Goal: Task Accomplishment & Management: Manage account settings

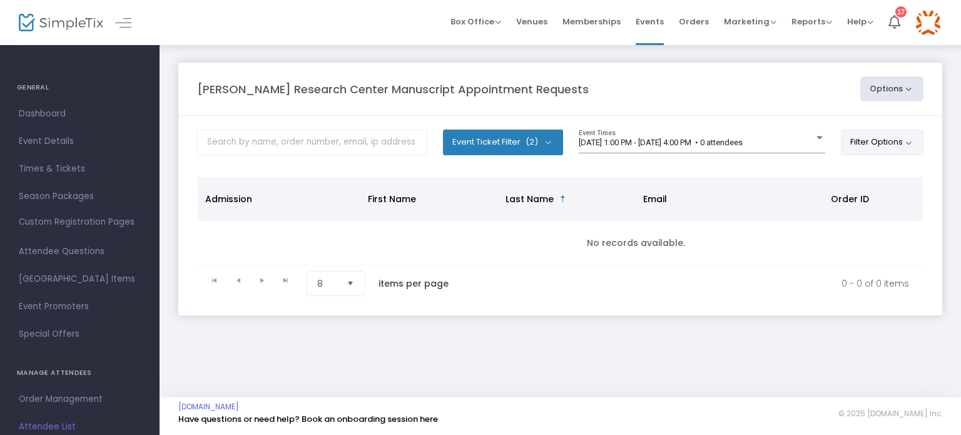
click at [904, 143] on button "Filter Options" at bounding box center [882, 141] width 83 height 25
click at [734, 175] on span "ON OFF" at bounding box center [740, 178] width 38 height 18
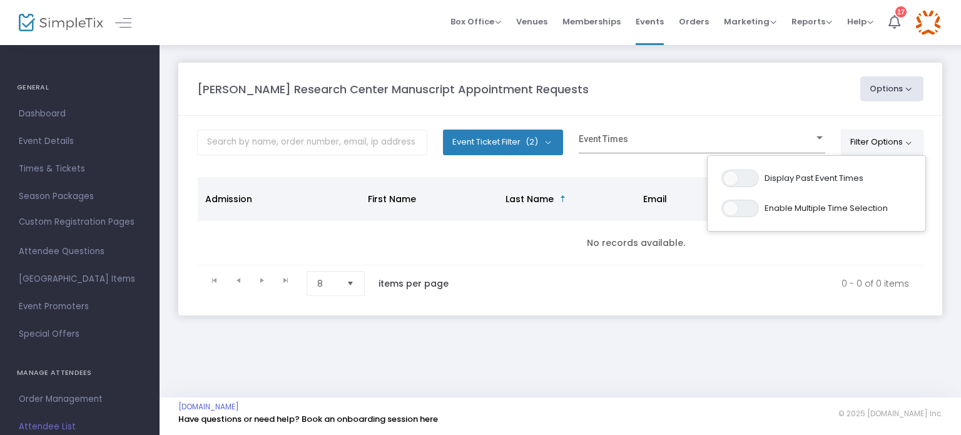
click at [776, 287] on kendo-pager-info "0 - 0 of 0 items" at bounding box center [692, 283] width 434 height 25
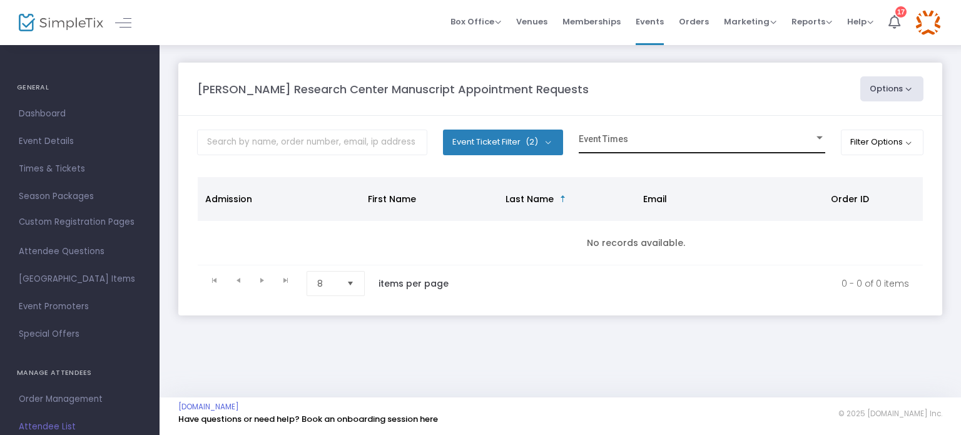
click at [814, 137] on div at bounding box center [819, 137] width 11 height 9
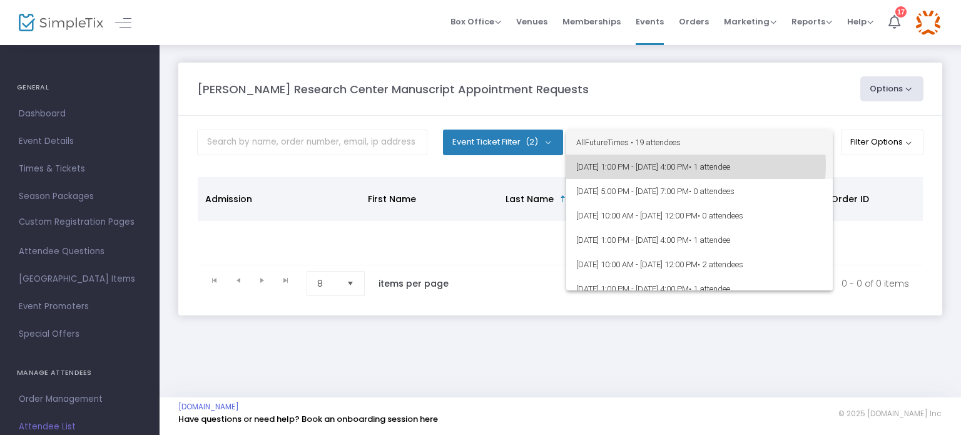
click at [677, 164] on span "9/17/2025 @ 1:00 PM - 9/17/2025 @ 4:00 PM • 1 attendee" at bounding box center [699, 166] width 246 height 24
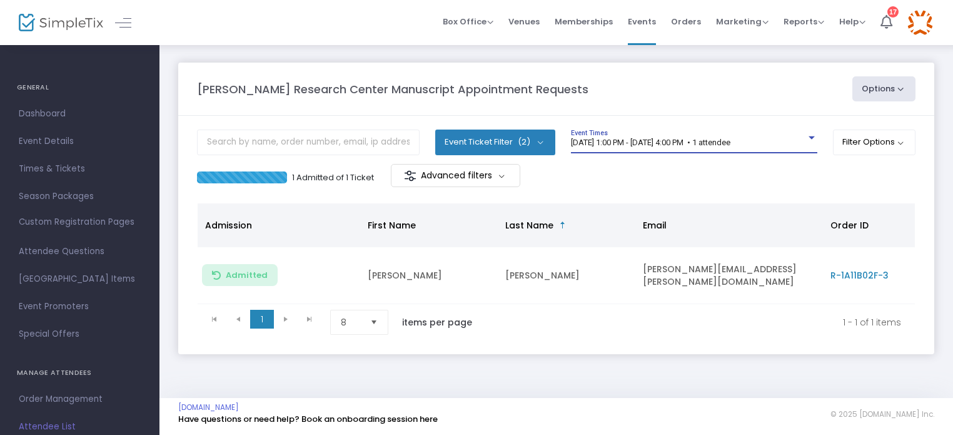
click at [693, 142] on span "9/17/2025 @ 1:00 PM - 9/17/2025 @ 4:00 PM • 1 attendee" at bounding box center [650, 142] width 159 height 9
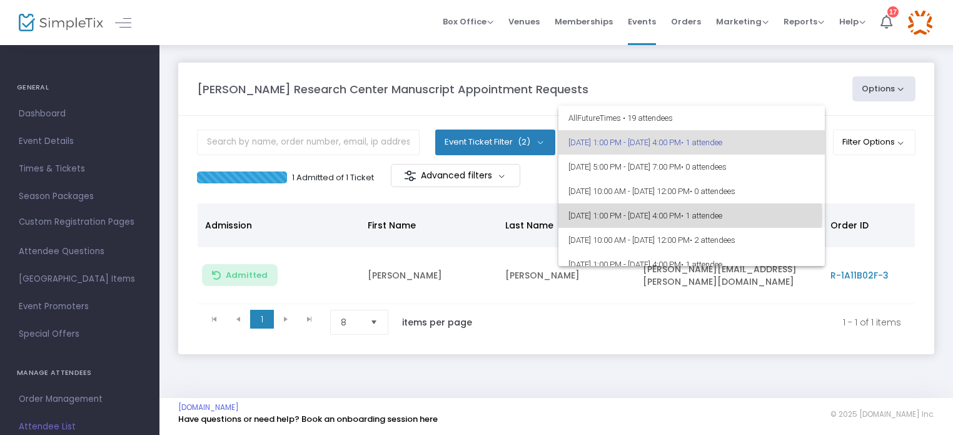
click at [690, 215] on span "9/18/2025 @ 1:00 PM - 9/18/2025 @ 4:00 PM • 1 attendee" at bounding box center [692, 215] width 246 height 24
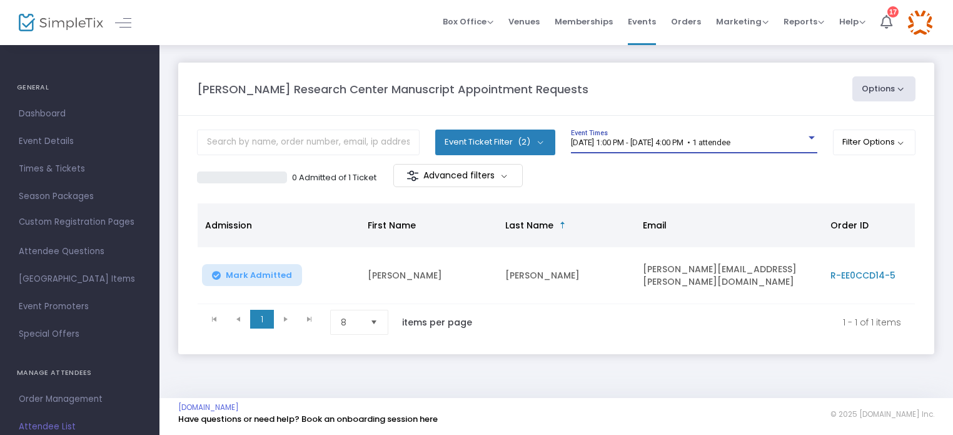
click at [710, 135] on div "9/18/2025 @ 1:00 PM - 9/18/2025 @ 4:00 PM • 1 attendee Event Times" at bounding box center [694, 141] width 246 height 24
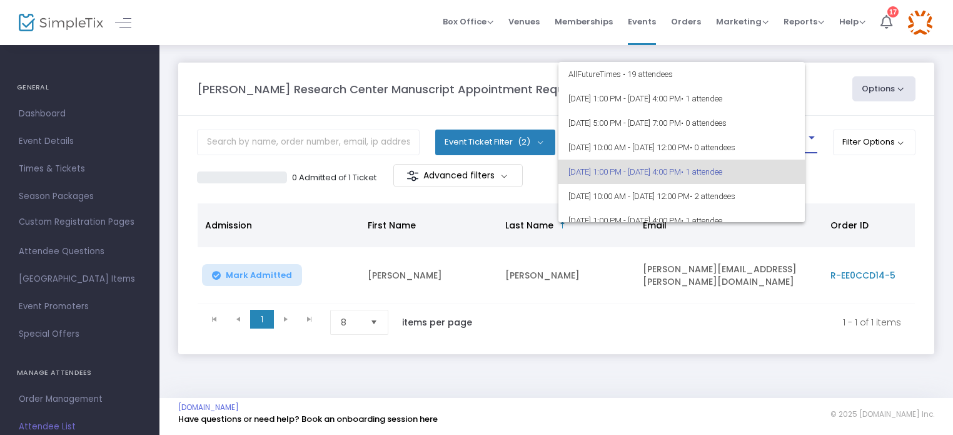
scroll to position [29, 0]
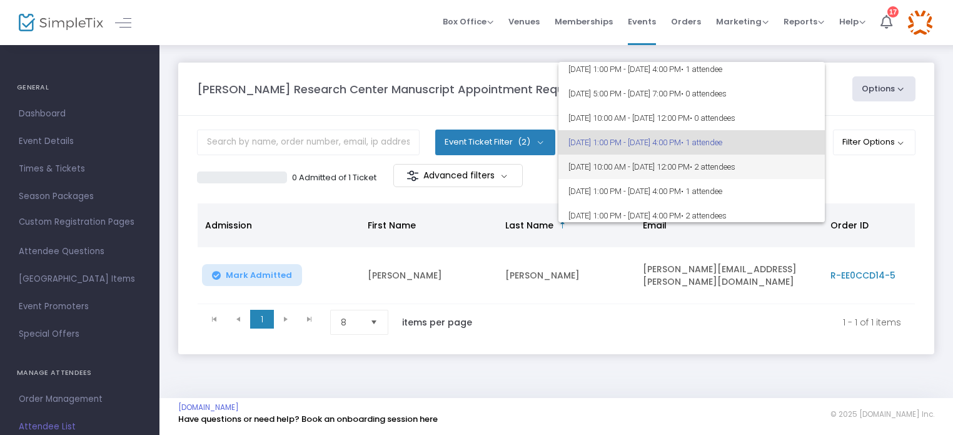
click at [710, 164] on span "9/19/2025 @ 10:00 AM - 9/19/2025 @ 12:00 PM • 2 attendees" at bounding box center [692, 166] width 246 height 24
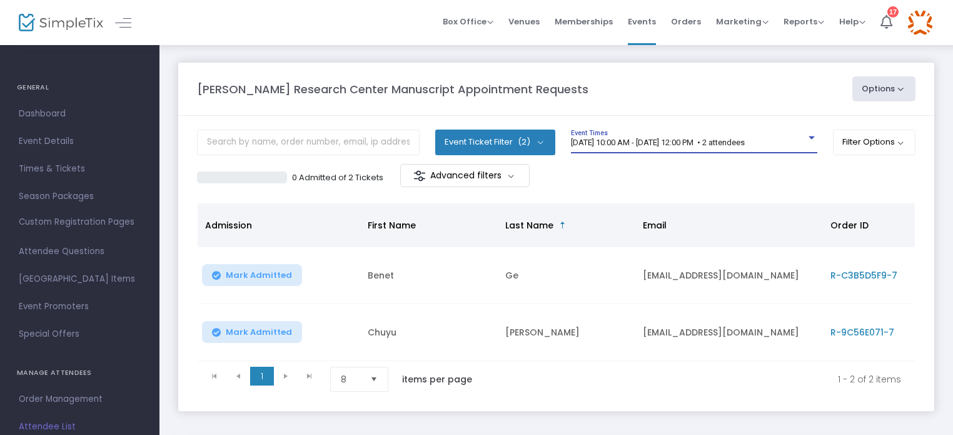
click at [717, 144] on span "9/19/2025 @ 10:00 AM - 9/19/2025 @ 12:00 PM • 2 attendees" at bounding box center [658, 142] width 174 height 9
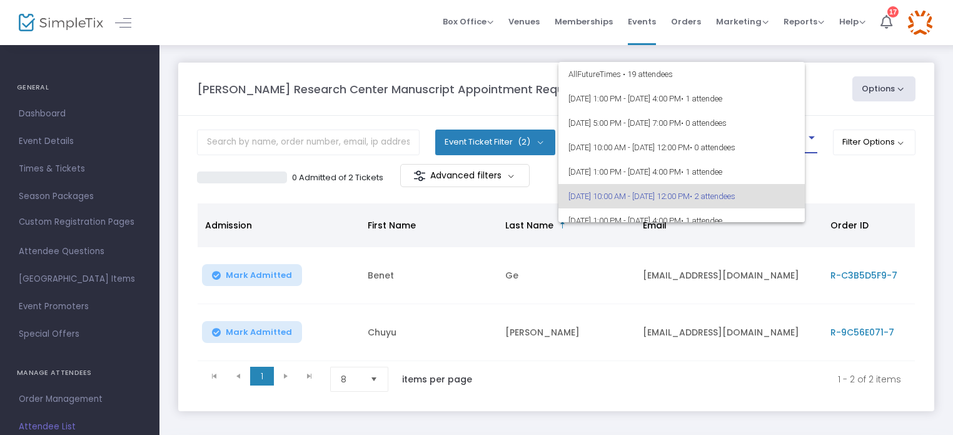
scroll to position [54, 0]
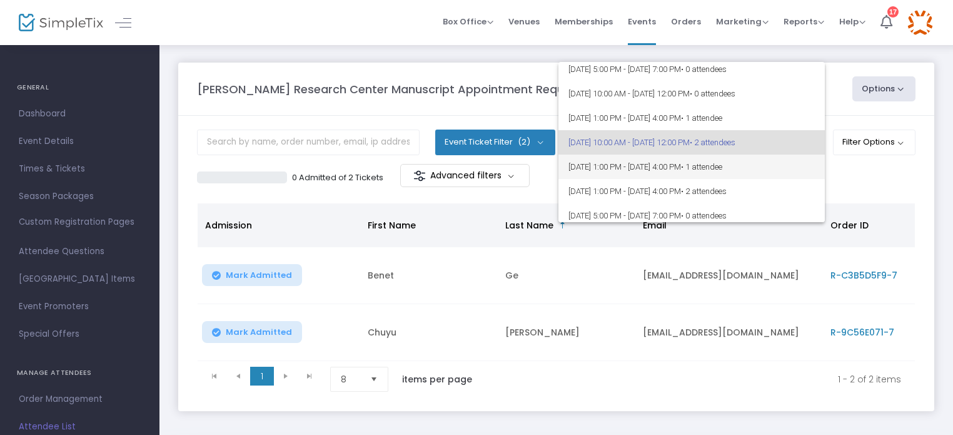
click at [718, 172] on span "9/19/2025 @ 1:00 PM - 9/19/2025 @ 4:00 PM • 1 attendee" at bounding box center [692, 166] width 246 height 24
